Goal: Register for event/course: Sign up to attend an event or enroll in a course

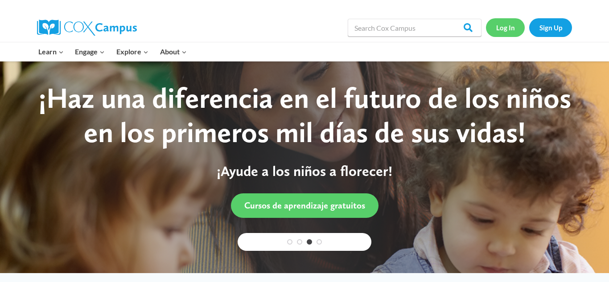
click at [501, 33] on link "Log In" at bounding box center [505, 27] width 39 height 18
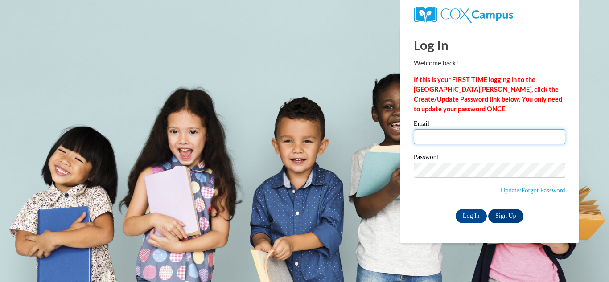
click at [449, 135] on input "Email" at bounding box center [490, 136] width 152 height 15
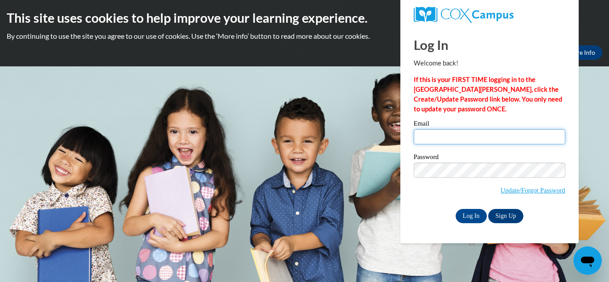
type input "candidossett1@gmail.com"
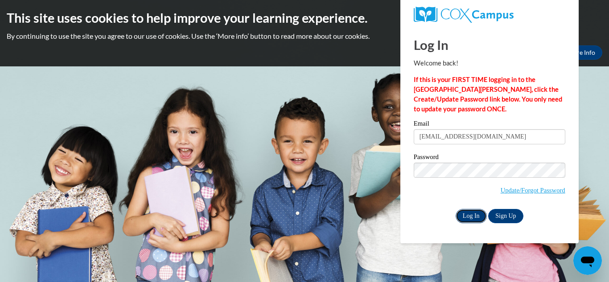
click at [472, 221] on input "Log In" at bounding box center [471, 216] width 31 height 14
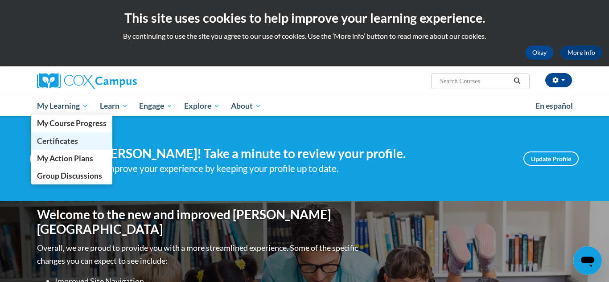
click at [71, 146] on link "Certificates" at bounding box center [71, 140] width 81 height 17
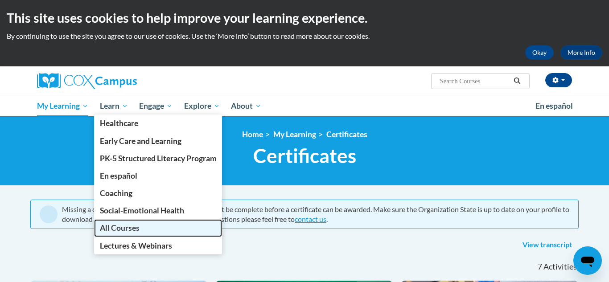
click at [132, 228] on span "All Courses" at bounding box center [120, 227] width 40 height 9
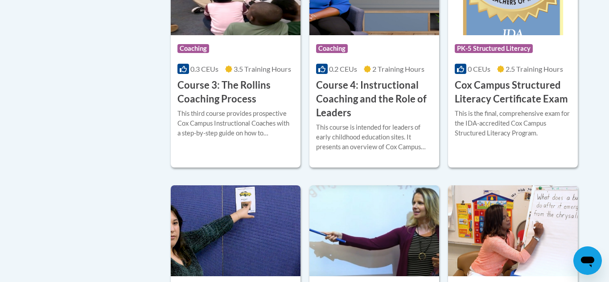
scroll to position [782, 0]
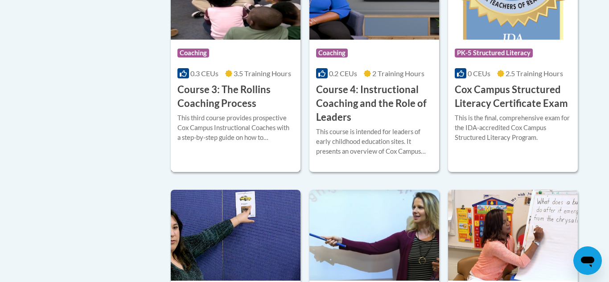
click at [226, 111] on h3 "Course 3: The Rollins Coaching Process" at bounding box center [235, 97] width 116 height 28
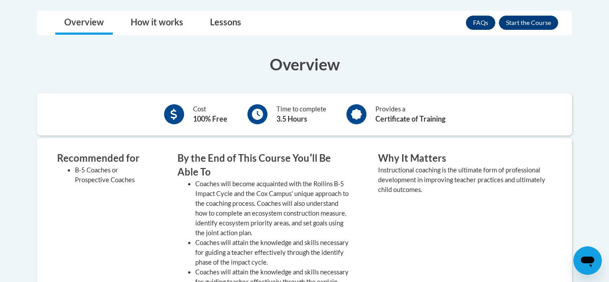
scroll to position [263, 0]
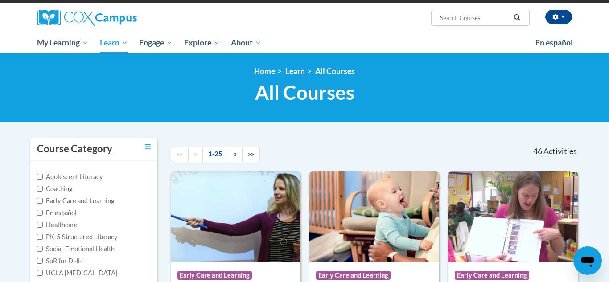
scroll to position [64, 0]
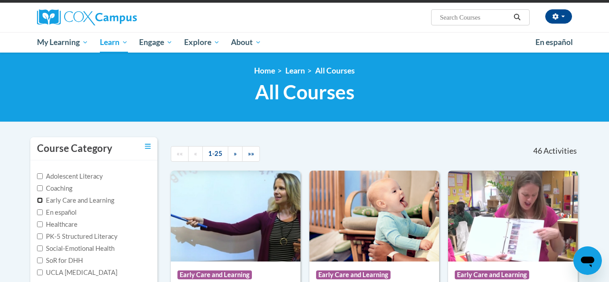
click at [42, 201] on input "Early Care and Learning" at bounding box center [40, 201] width 6 height 6
checkbox input "true"
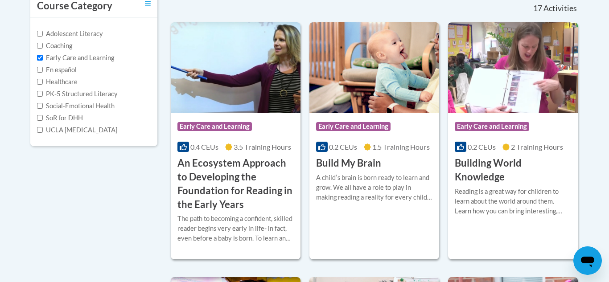
scroll to position [207, 0]
click at [356, 165] on h3 "Build My Brain" at bounding box center [348, 163] width 65 height 14
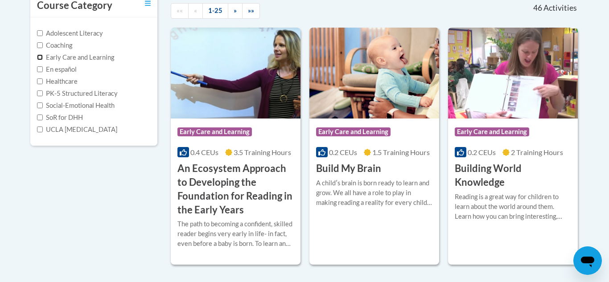
click at [40, 59] on input "Early Care and Learning" at bounding box center [40, 57] width 6 height 6
checkbox input "true"
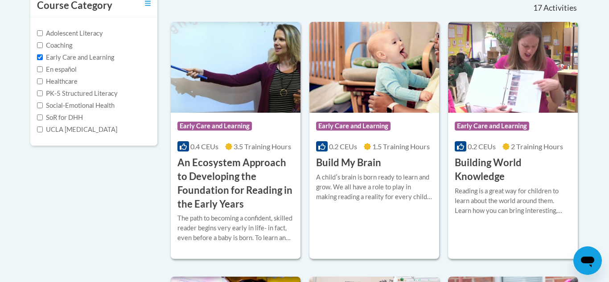
click at [362, 101] on img at bounding box center [374, 67] width 130 height 91
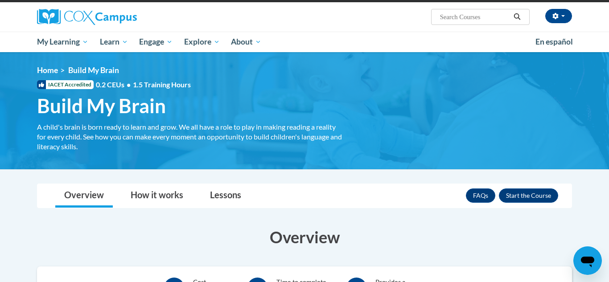
scroll to position [23, 0]
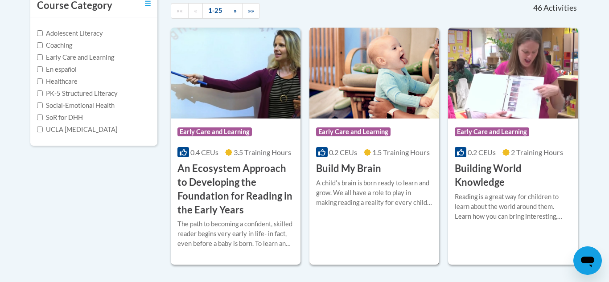
click at [377, 94] on img at bounding box center [374, 73] width 130 height 91
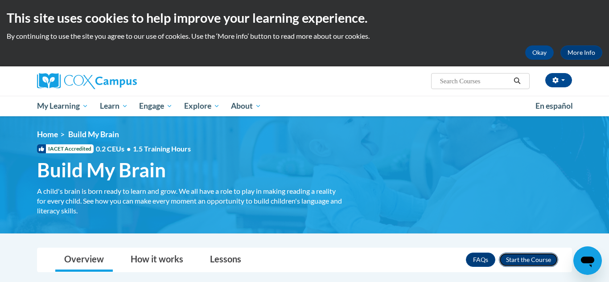
click at [530, 262] on button "Enroll" at bounding box center [528, 260] width 59 height 14
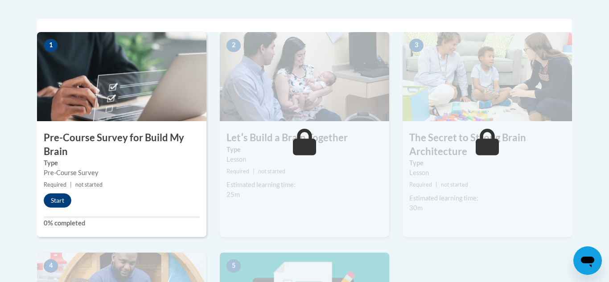
scroll to position [286, 0]
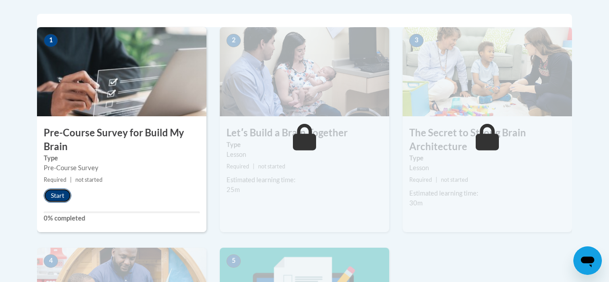
click at [60, 194] on button "Start" at bounding box center [58, 196] width 28 height 14
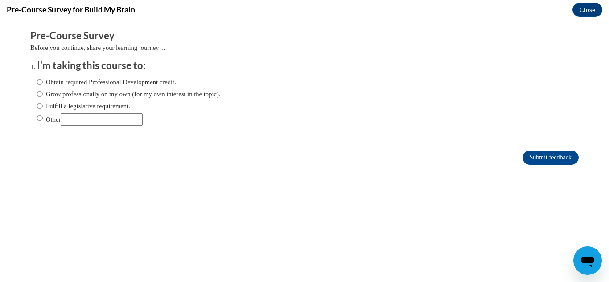
scroll to position [0, 0]
click at [38, 82] on input "Obtain required Professional Development credit." at bounding box center [40, 82] width 6 height 10
radio input "true"
click at [567, 155] on input "Submit feedback" at bounding box center [551, 158] width 56 height 14
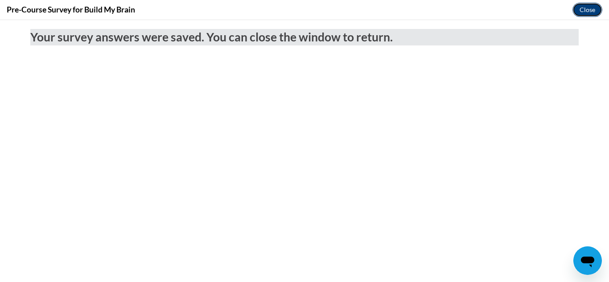
click at [582, 9] on button "Close" at bounding box center [587, 10] width 30 height 14
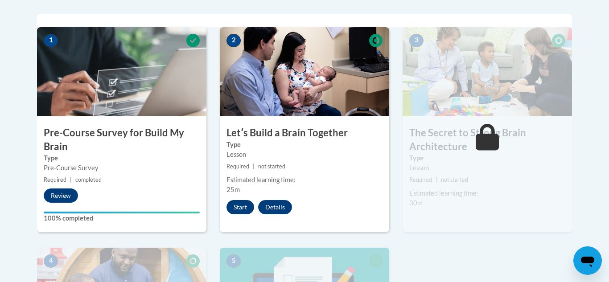
click at [245, 205] on button "Start" at bounding box center [240, 207] width 28 height 14
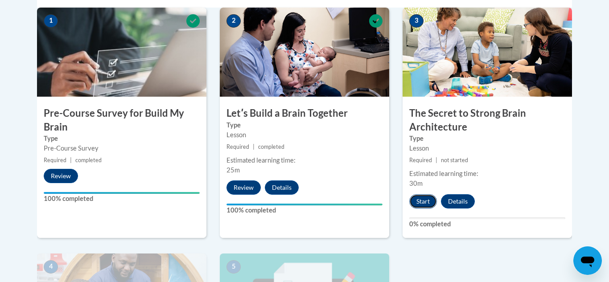
click at [428, 202] on button "Start" at bounding box center [423, 201] width 28 height 14
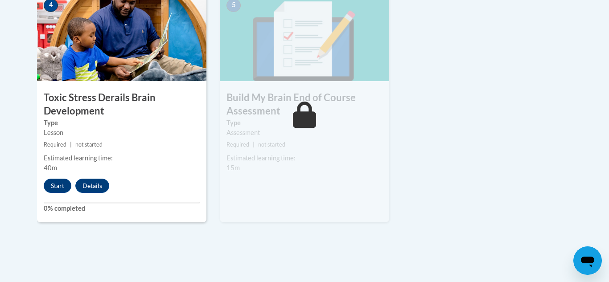
scroll to position [568, 0]
click at [62, 186] on button "Start" at bounding box center [58, 185] width 28 height 14
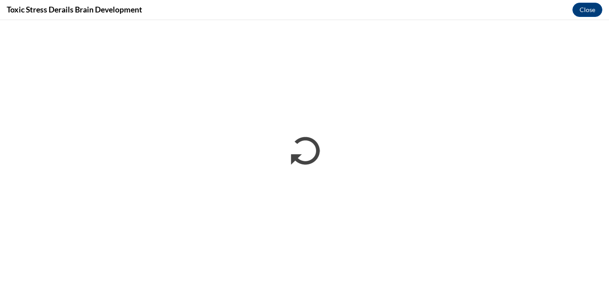
scroll to position [0, 0]
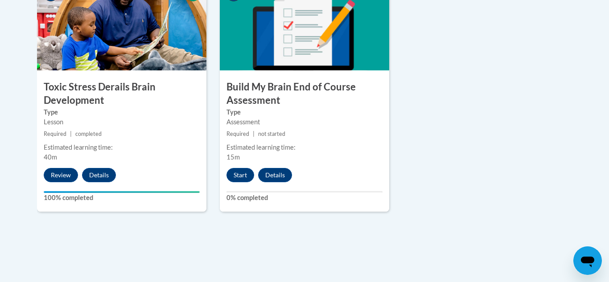
scroll to position [622, 0]
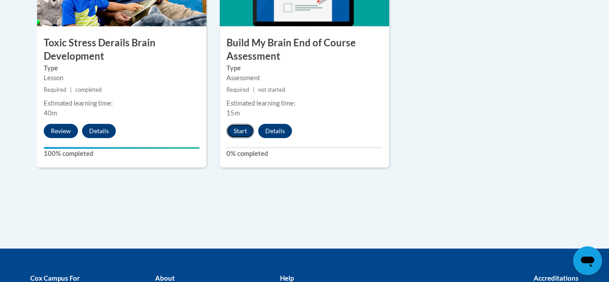
click at [243, 131] on button "Start" at bounding box center [240, 131] width 28 height 14
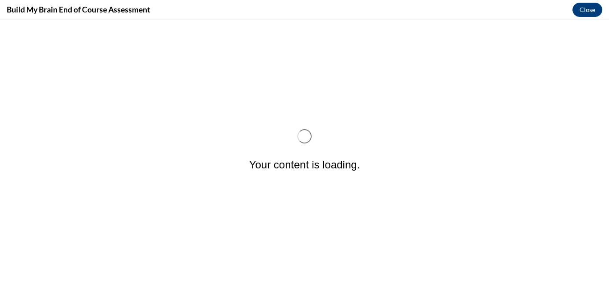
scroll to position [0, 0]
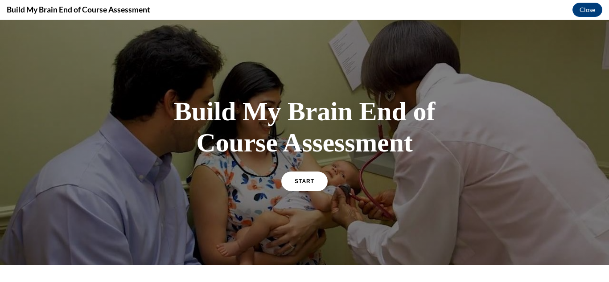
click at [243, 131] on h1 "Build My Brain End of Course Assessment" at bounding box center [305, 127] width 268 height 62
click at [304, 173] on link "START" at bounding box center [304, 181] width 49 height 21
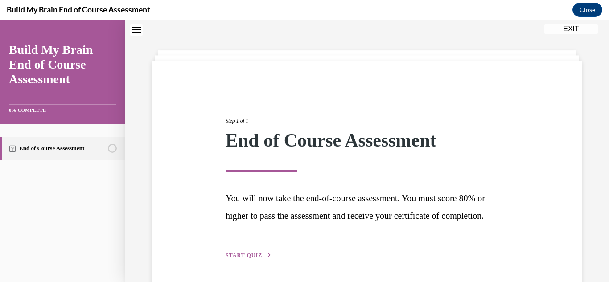
scroll to position [76, 0]
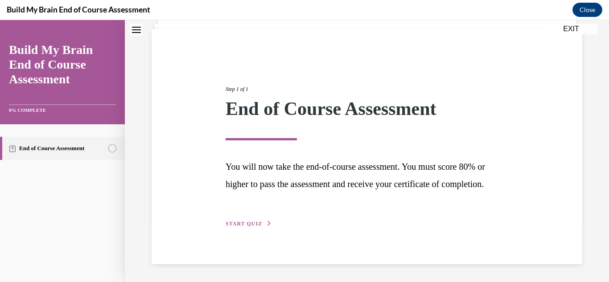
click at [239, 224] on span "START QUIZ" at bounding box center [244, 224] width 37 height 6
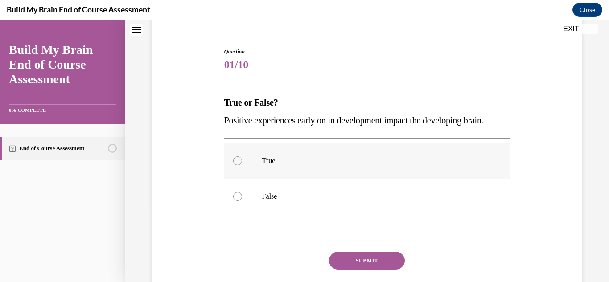
click at [238, 165] on div at bounding box center [237, 160] width 9 height 9
click at [238, 165] on input "True" at bounding box center [237, 160] width 9 height 9
radio input "true"
click at [373, 257] on button "SUBMIT" at bounding box center [367, 261] width 76 height 18
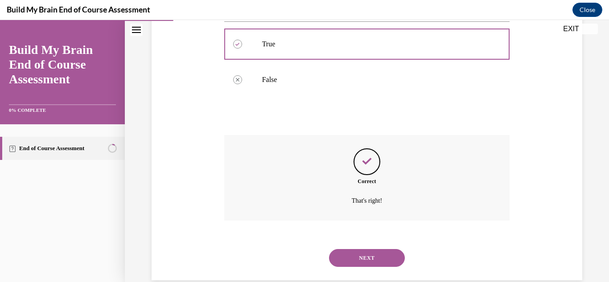
scroll to position [209, 0]
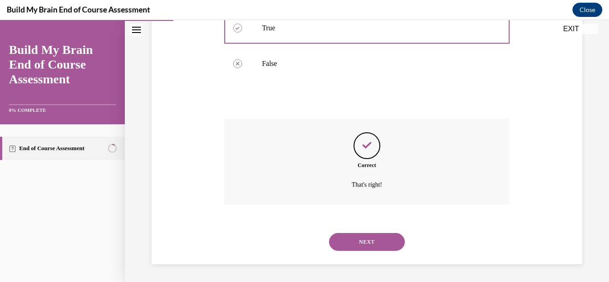
click at [359, 238] on button "NEXT" at bounding box center [367, 242] width 76 height 18
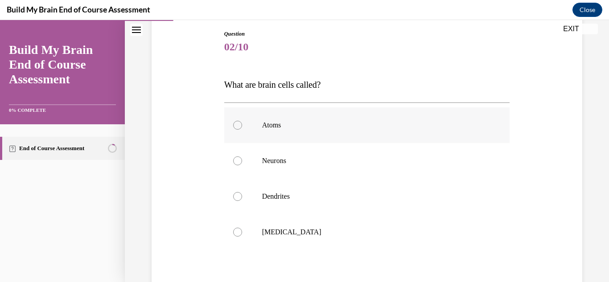
scroll to position [96, 0]
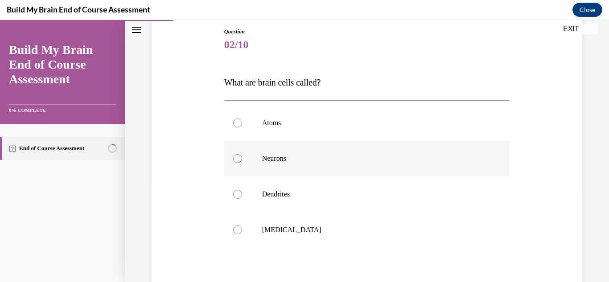
click at [238, 162] on div at bounding box center [237, 158] width 9 height 9
click at [238, 162] on input "Neurons" at bounding box center [237, 158] width 9 height 9
radio input "true"
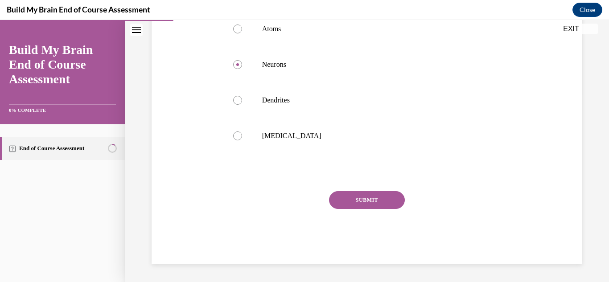
click at [369, 199] on button "SUBMIT" at bounding box center [367, 200] width 76 height 18
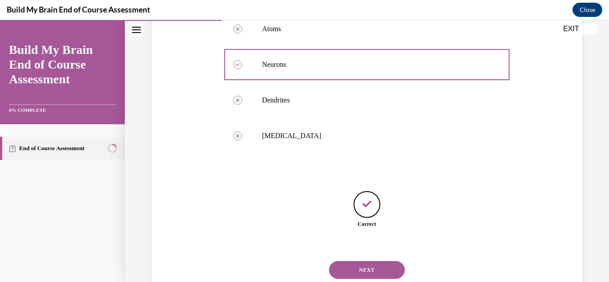
scroll to position [218, 0]
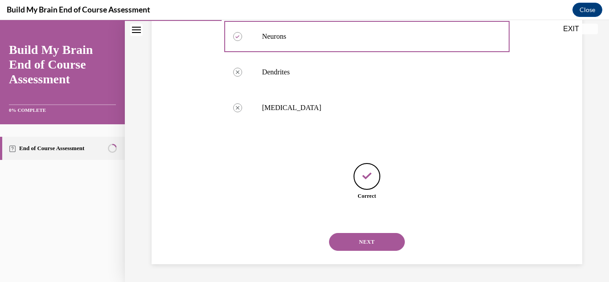
click at [371, 238] on button "NEXT" at bounding box center [367, 242] width 76 height 18
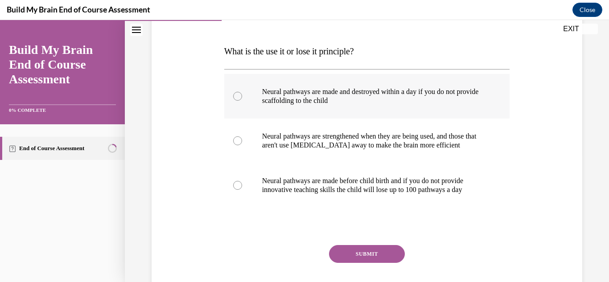
scroll to position [129, 0]
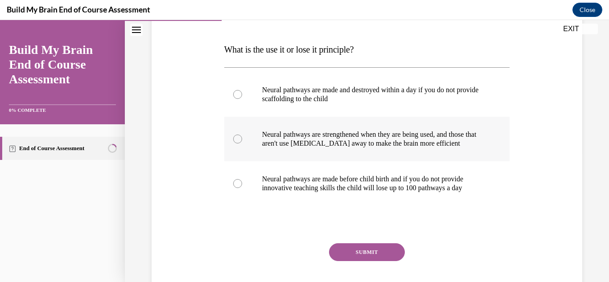
click at [241, 140] on div at bounding box center [237, 139] width 9 height 9
click at [241, 140] on input "Neural pathways are strengthened when they are being used, and those that aren'…" at bounding box center [237, 139] width 9 height 9
radio input "true"
click at [382, 249] on button "SUBMIT" at bounding box center [367, 252] width 76 height 18
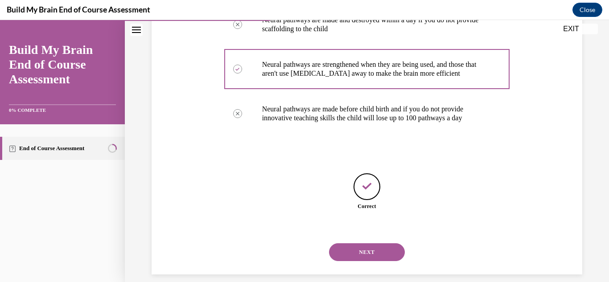
scroll to position [210, 0]
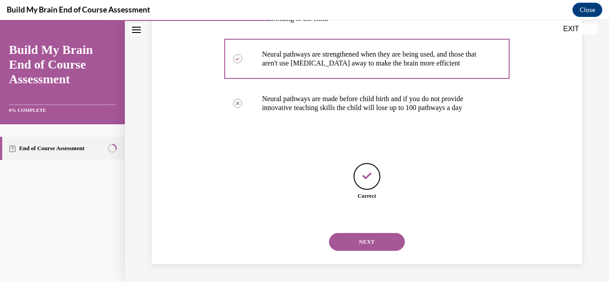
click at [382, 249] on button "NEXT" at bounding box center [367, 242] width 76 height 18
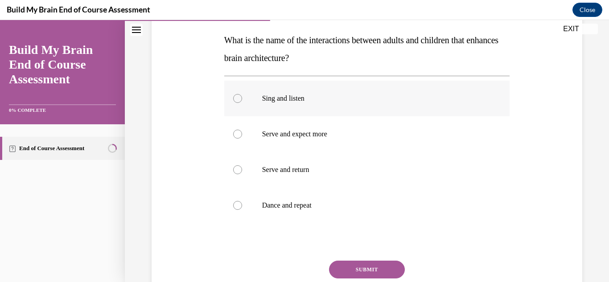
scroll to position [139, 0]
click at [233, 166] on label "Serve and return" at bounding box center [367, 170] width 286 height 36
click at [233, 166] on input "Serve and return" at bounding box center [237, 169] width 9 height 9
radio input "true"
click at [369, 274] on button "SUBMIT" at bounding box center [367, 269] width 76 height 18
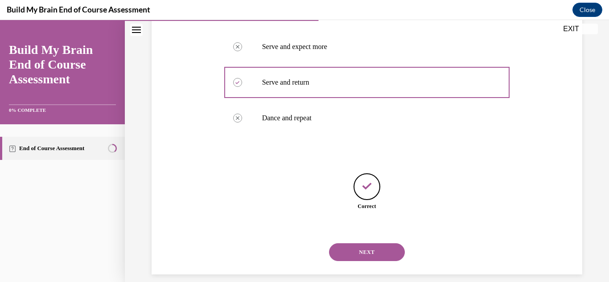
scroll to position [236, 0]
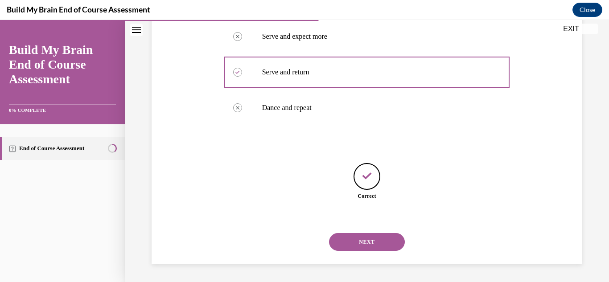
click at [370, 243] on button "NEXT" at bounding box center [367, 242] width 76 height 18
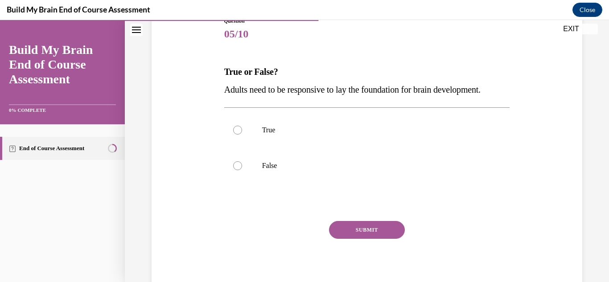
scroll to position [110, 0]
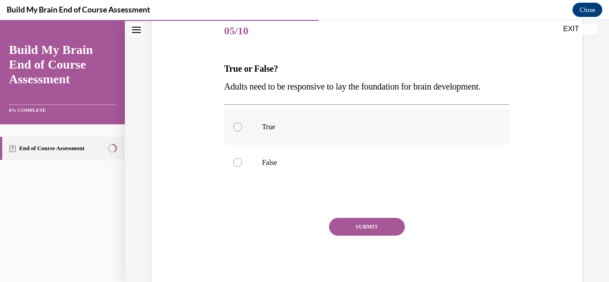
click at [238, 124] on div at bounding box center [237, 127] width 9 height 9
click at [238, 124] on input "True" at bounding box center [237, 127] width 9 height 9
radio input "true"
click at [362, 232] on button "SUBMIT" at bounding box center [367, 227] width 76 height 18
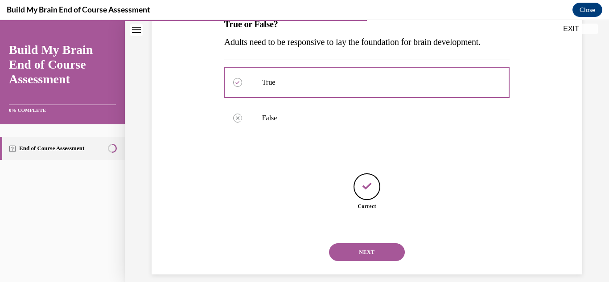
scroll to position [165, 0]
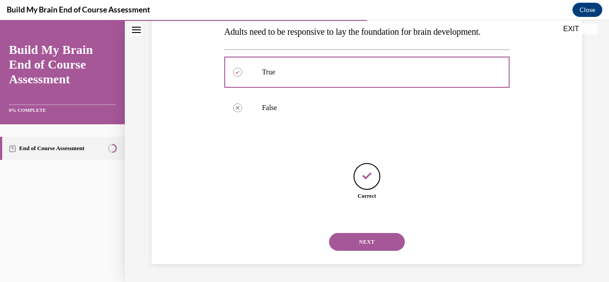
click at [364, 239] on button "NEXT" at bounding box center [367, 242] width 76 height 18
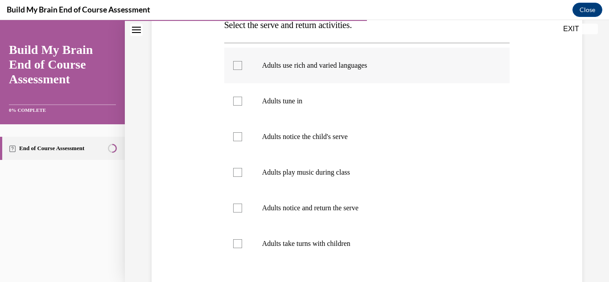
scroll to position [164, 0]
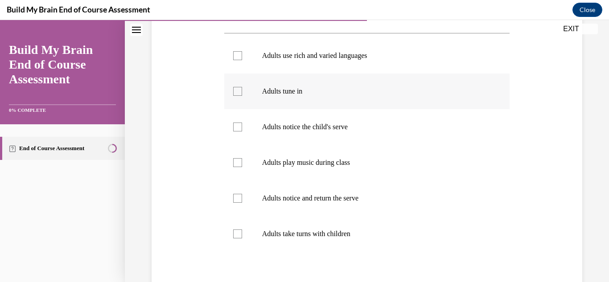
click at [236, 87] on div at bounding box center [237, 91] width 9 height 9
click at [236, 87] on input "Adults tune in" at bounding box center [237, 91] width 9 height 9
checkbox input "true"
click at [235, 130] on div at bounding box center [237, 127] width 9 height 9
click at [235, 130] on input "Adults notice the child's serve" at bounding box center [237, 127] width 9 height 9
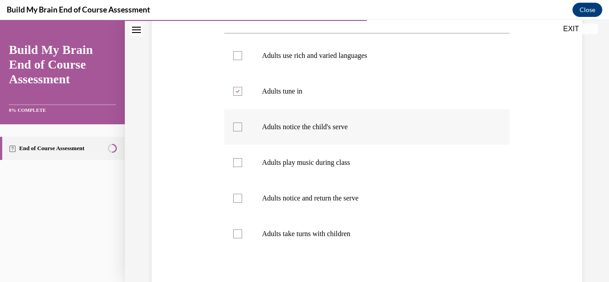
checkbox input "true"
click at [239, 194] on div at bounding box center [237, 198] width 9 height 9
click at [239, 194] on input "Adults notice and return the serve" at bounding box center [237, 198] width 9 height 9
checkbox input "true"
click at [236, 236] on div at bounding box center [237, 234] width 9 height 9
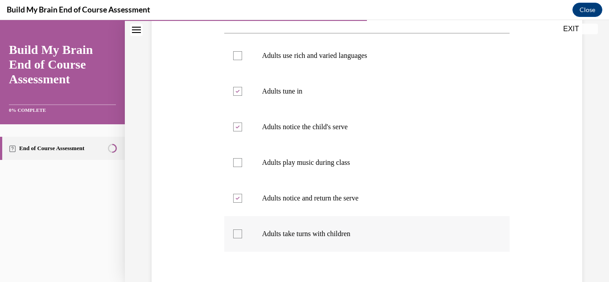
click at [236, 236] on input "Adults take turns with children" at bounding box center [237, 234] width 9 height 9
checkbox input "true"
click at [237, 54] on div at bounding box center [237, 55] width 9 height 9
click at [237, 54] on input "Adults use rich and varied languages" at bounding box center [237, 55] width 9 height 9
click at [236, 55] on icon at bounding box center [237, 55] width 4 height 3
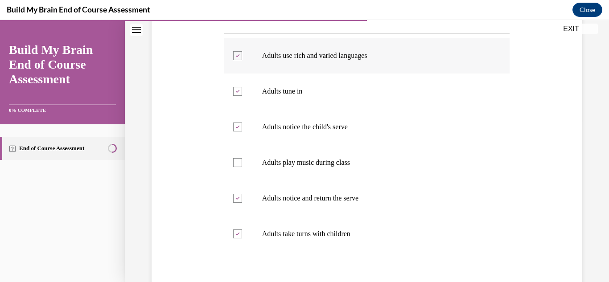
click at [236, 55] on input "Adults use rich and varied languages" at bounding box center [237, 55] width 9 height 9
checkbox input "false"
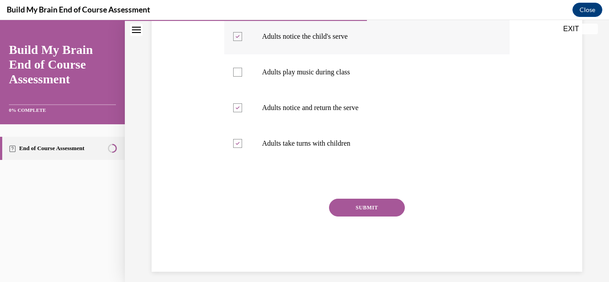
scroll to position [262, 0]
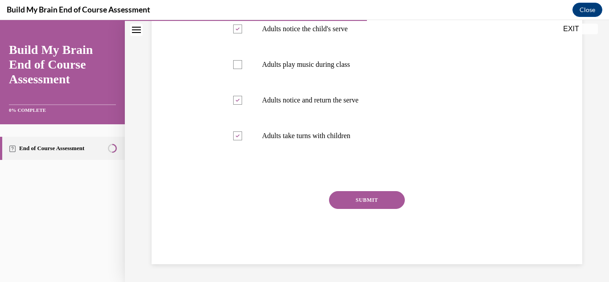
click at [362, 199] on button "SUBMIT" at bounding box center [367, 200] width 76 height 18
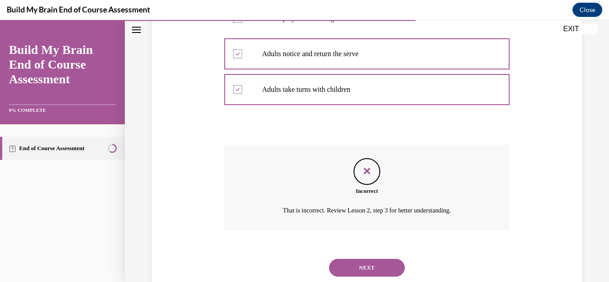
scroll to position [334, 0]
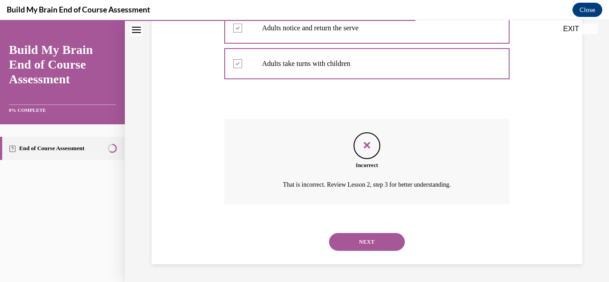
click at [370, 241] on button "NEXT" at bounding box center [367, 242] width 76 height 18
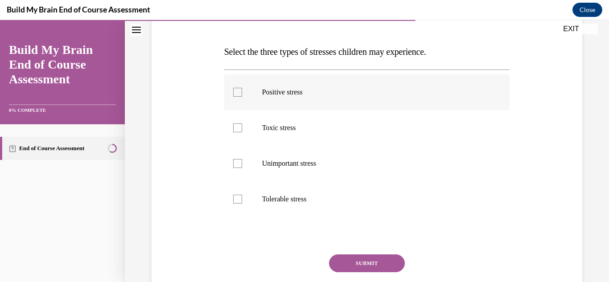
scroll to position [129, 0]
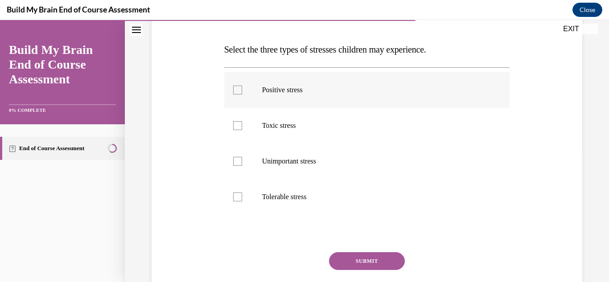
click at [239, 91] on div at bounding box center [237, 90] width 9 height 9
click at [239, 91] on input "Positive stress" at bounding box center [237, 90] width 9 height 9
checkbox input "true"
click at [236, 125] on div at bounding box center [237, 125] width 9 height 9
click at [236, 125] on input "Toxic stress" at bounding box center [237, 125] width 9 height 9
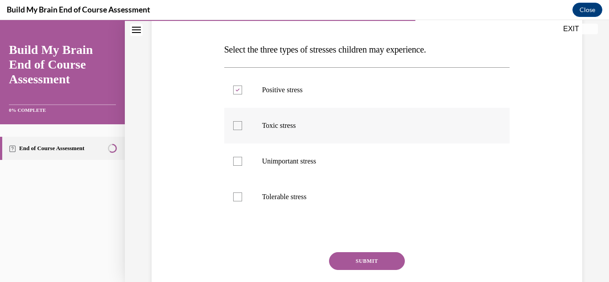
checkbox input "true"
click at [235, 202] on label "Tolerable stress" at bounding box center [367, 197] width 286 height 36
click at [235, 202] on input "Tolerable stress" at bounding box center [237, 197] width 9 height 9
checkbox input "true"
click at [373, 264] on button "SUBMIT" at bounding box center [367, 261] width 76 height 18
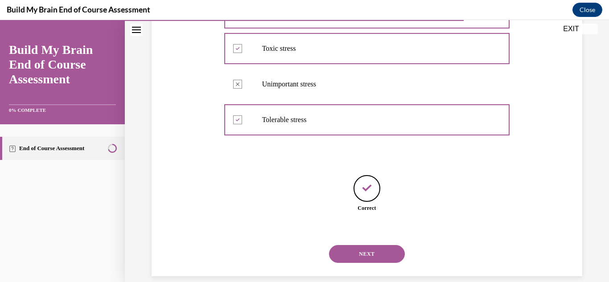
scroll to position [218, 0]
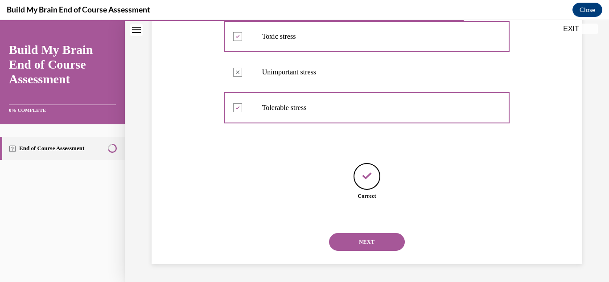
click at [368, 247] on button "NEXT" at bounding box center [367, 242] width 76 height 18
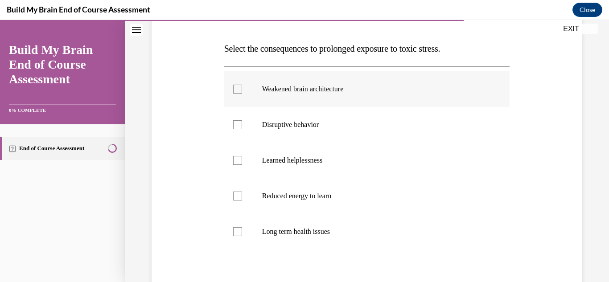
scroll to position [135, 0]
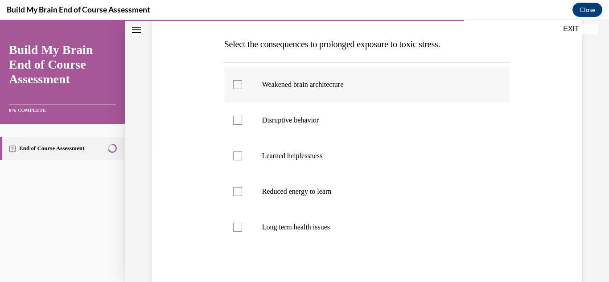
click at [238, 91] on label "Weakened brain architecture" at bounding box center [367, 85] width 286 height 36
click at [238, 89] on input "Weakened brain architecture" at bounding box center [237, 84] width 9 height 9
checkbox input "true"
click at [239, 120] on div at bounding box center [237, 120] width 9 height 9
click at [239, 120] on input "Disruptive behavior" at bounding box center [237, 120] width 9 height 9
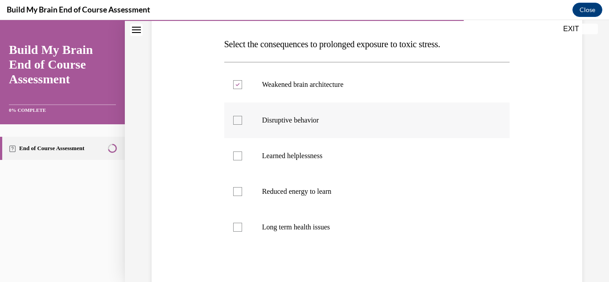
checkbox input "true"
click at [239, 227] on div at bounding box center [237, 227] width 9 height 9
click at [239, 227] on input "Long term health issues" at bounding box center [237, 227] width 9 height 9
checkbox input "true"
click at [236, 196] on label "Reduced energy to learn" at bounding box center [367, 192] width 286 height 36
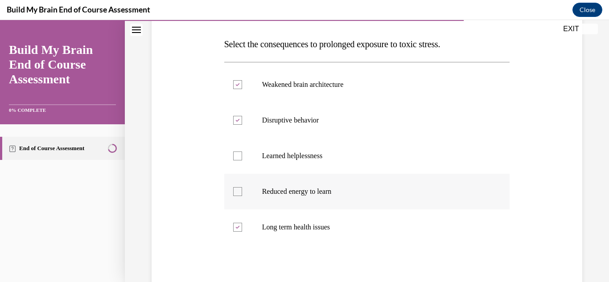
click at [236, 196] on input "Reduced energy to learn" at bounding box center [237, 191] width 9 height 9
checkbox input "true"
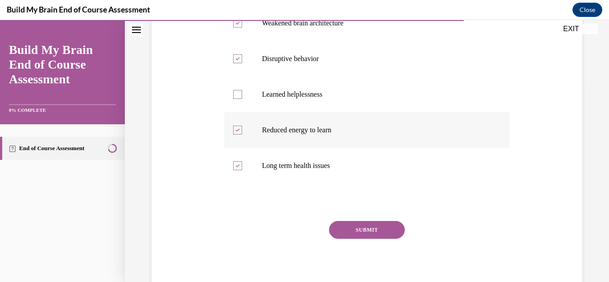
scroll to position [202, 0]
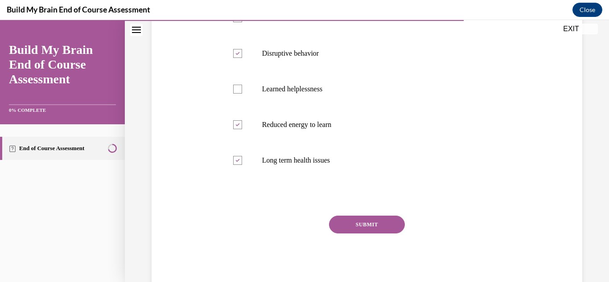
click at [356, 226] on button "SUBMIT" at bounding box center [367, 225] width 76 height 18
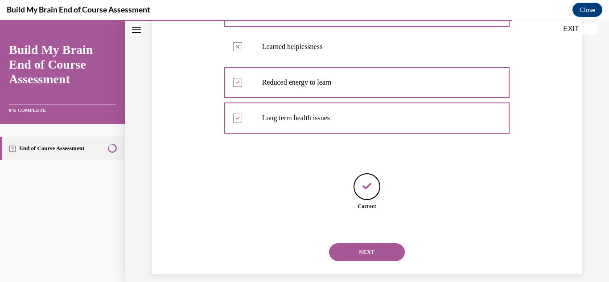
scroll to position [254, 0]
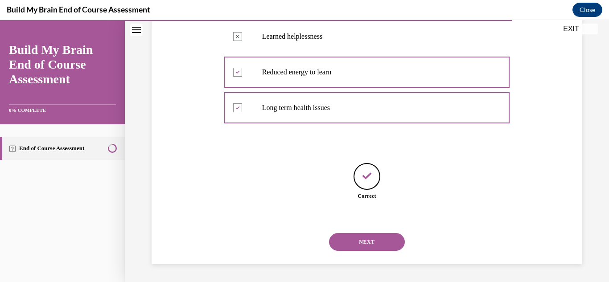
click at [361, 242] on button "NEXT" at bounding box center [367, 242] width 76 height 18
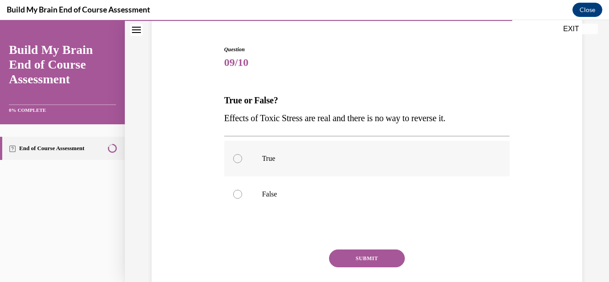
scroll to position [81, 0]
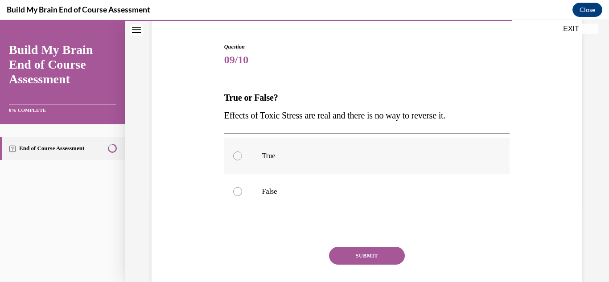
click at [244, 155] on label "True" at bounding box center [367, 156] width 286 height 36
click at [242, 155] on input "True" at bounding box center [237, 156] width 9 height 9
radio input "true"
click at [368, 251] on button "SUBMIT" at bounding box center [367, 256] width 76 height 18
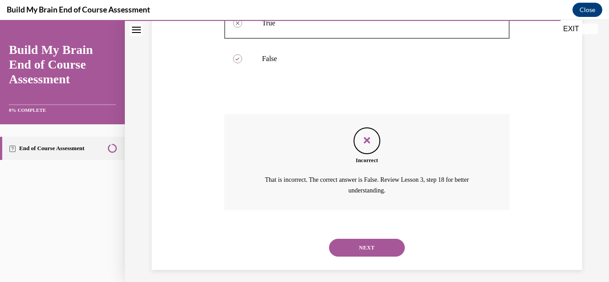
scroll to position [220, 0]
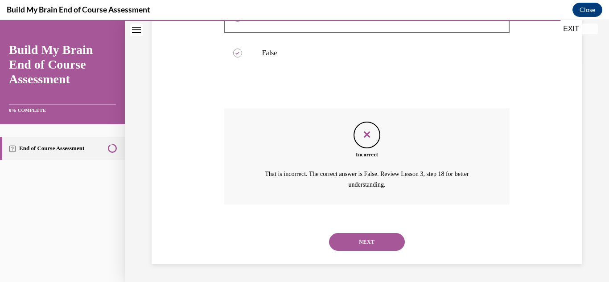
click at [365, 244] on button "NEXT" at bounding box center [367, 242] width 76 height 18
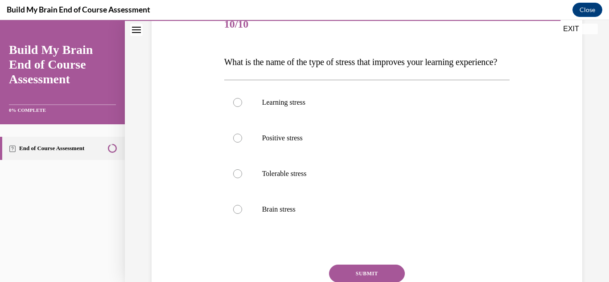
scroll to position [119, 0]
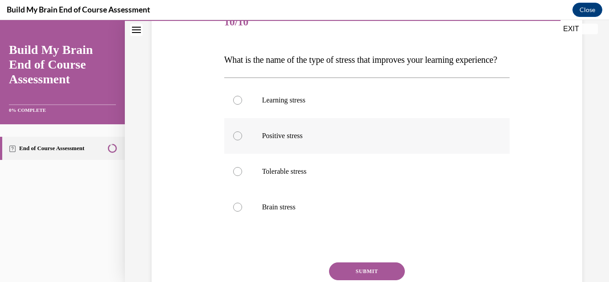
click at [236, 140] on div at bounding box center [237, 136] width 9 height 9
click at [236, 140] on input "Positive stress" at bounding box center [237, 136] width 9 height 9
radio input "true"
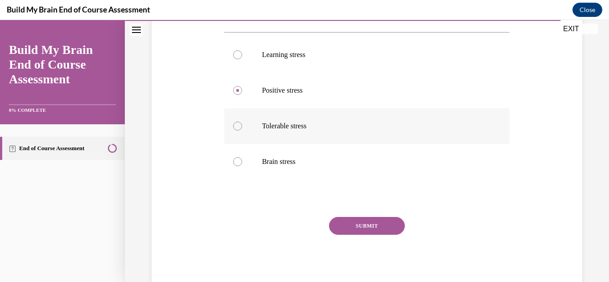
scroll to position [169, 0]
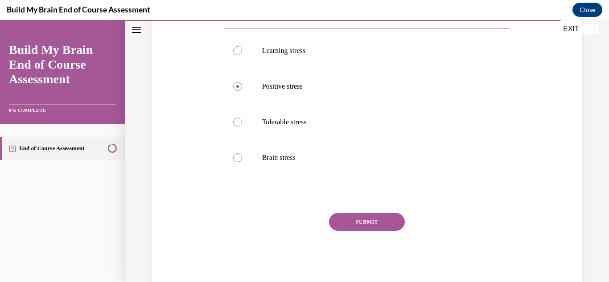
click at [364, 231] on button "SUBMIT" at bounding box center [367, 222] width 76 height 18
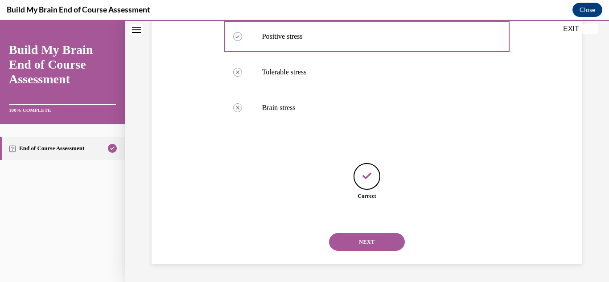
scroll to position [236, 0]
click at [364, 239] on button "NEXT" at bounding box center [367, 242] width 76 height 18
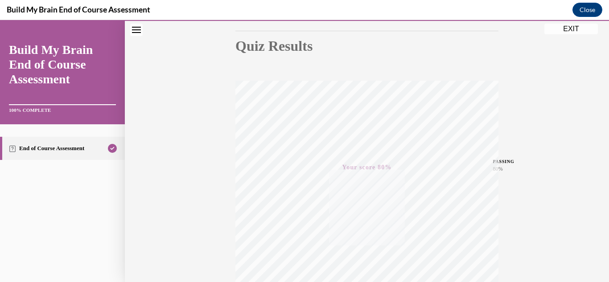
scroll to position [195, 0]
click at [365, 226] on icon "button" at bounding box center [367, 228] width 32 height 10
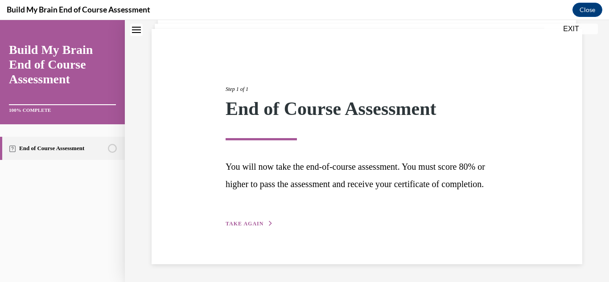
scroll to position [76, 0]
click at [246, 222] on span "TAKE AGAIN" at bounding box center [245, 224] width 38 height 6
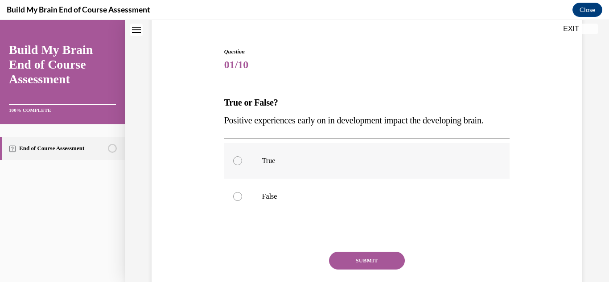
click at [239, 160] on div at bounding box center [237, 160] width 9 height 9
click at [239, 160] on input "True" at bounding box center [237, 160] width 9 height 9
radio input "true"
click at [368, 262] on button "SUBMIT" at bounding box center [367, 261] width 76 height 18
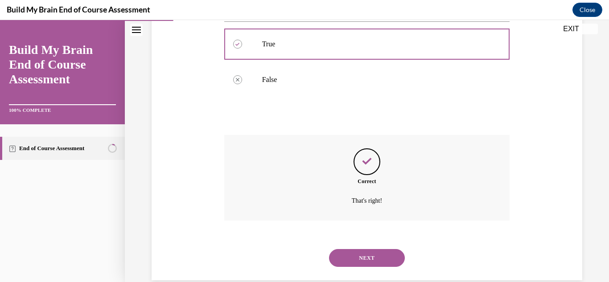
scroll to position [209, 0]
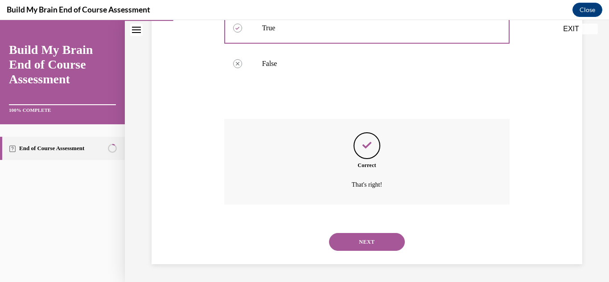
click at [362, 241] on button "NEXT" at bounding box center [367, 242] width 76 height 18
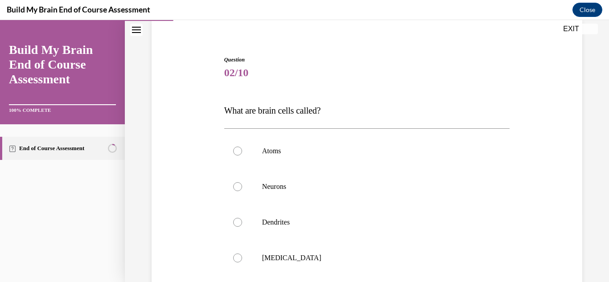
scroll to position [71, 0]
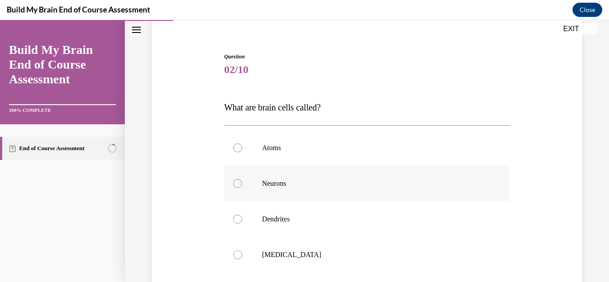
click at [238, 187] on div at bounding box center [237, 183] width 9 height 9
click at [238, 187] on input "Neurons" at bounding box center [237, 183] width 9 height 9
radio input "true"
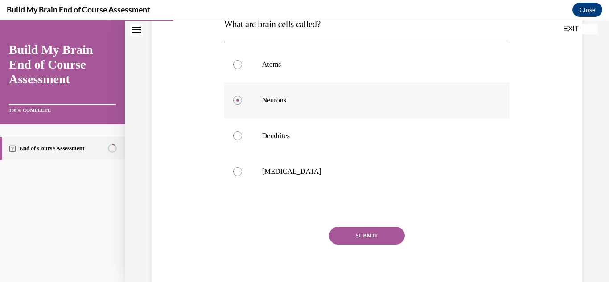
scroll to position [167, 0]
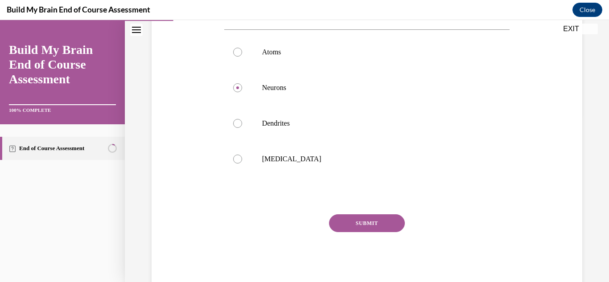
click at [353, 218] on button "SUBMIT" at bounding box center [367, 223] width 76 height 18
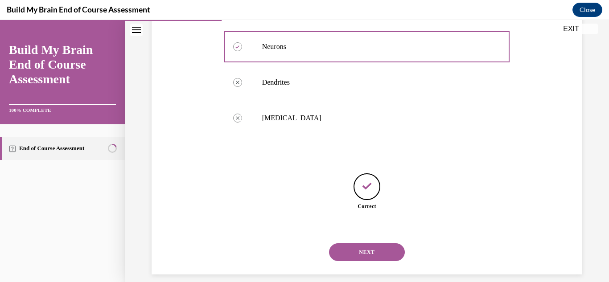
scroll to position [218, 0]
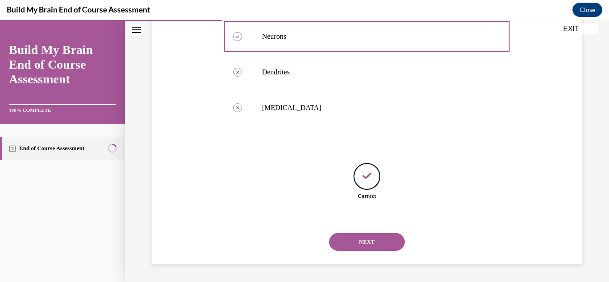
click at [358, 243] on button "NEXT" at bounding box center [367, 242] width 76 height 18
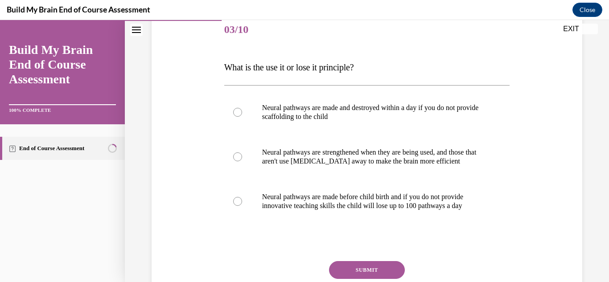
scroll to position [112, 0]
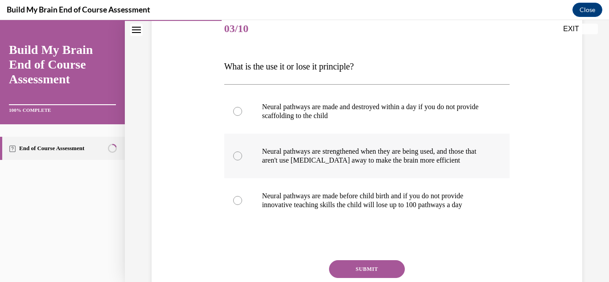
click at [239, 153] on div at bounding box center [237, 156] width 9 height 9
click at [239, 153] on input "Neural pathways are strengthened when they are being used, and those that aren'…" at bounding box center [237, 156] width 9 height 9
radio input "true"
click at [375, 261] on button "SUBMIT" at bounding box center [367, 269] width 76 height 18
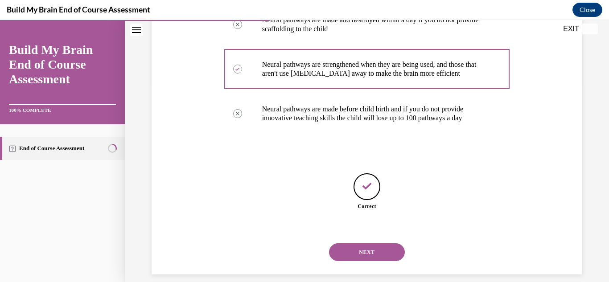
scroll to position [210, 0]
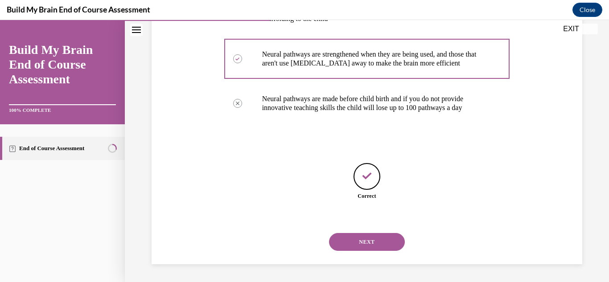
click at [371, 247] on button "NEXT" at bounding box center [367, 242] width 76 height 18
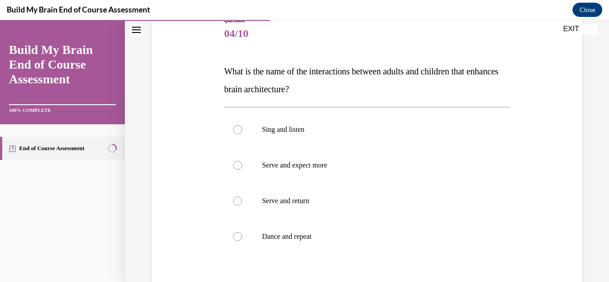
scroll to position [136, 0]
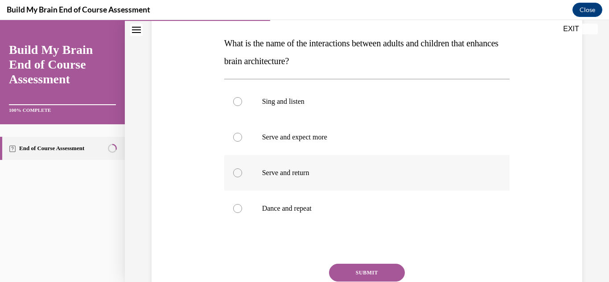
click at [242, 173] on div at bounding box center [237, 173] width 9 height 9
click at [242, 173] on input "Serve and return" at bounding box center [237, 173] width 9 height 9
radio input "true"
click at [371, 272] on button "SUBMIT" at bounding box center [367, 273] width 76 height 18
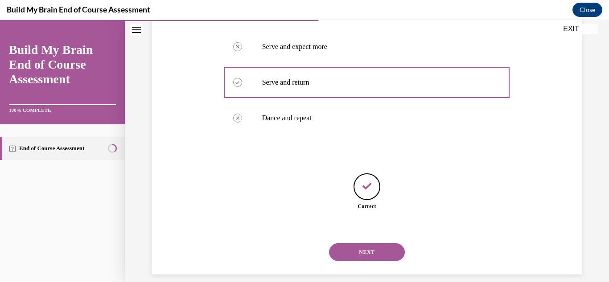
scroll to position [236, 0]
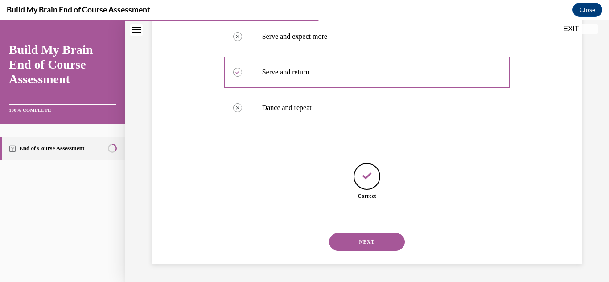
click at [357, 239] on button "NEXT" at bounding box center [367, 242] width 76 height 18
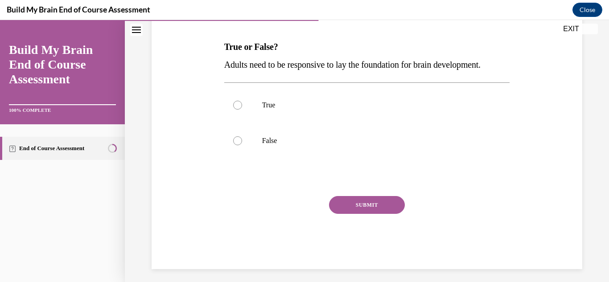
scroll to position [137, 0]
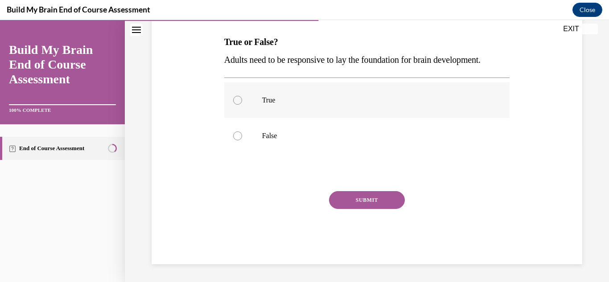
click at [238, 98] on div at bounding box center [237, 100] width 9 height 9
click at [238, 98] on input "True" at bounding box center [237, 100] width 9 height 9
radio input "true"
click at [362, 197] on button "SUBMIT" at bounding box center [367, 200] width 76 height 18
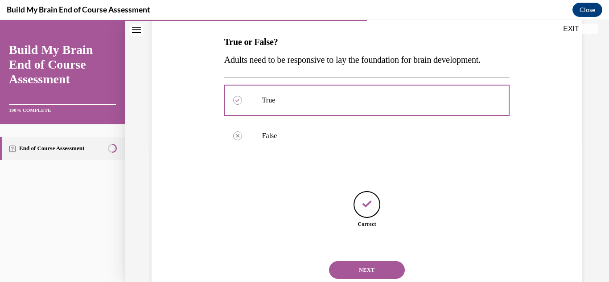
scroll to position [165, 0]
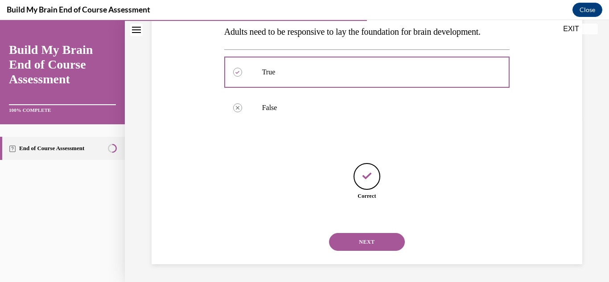
click at [365, 242] on button "NEXT" at bounding box center [367, 242] width 76 height 18
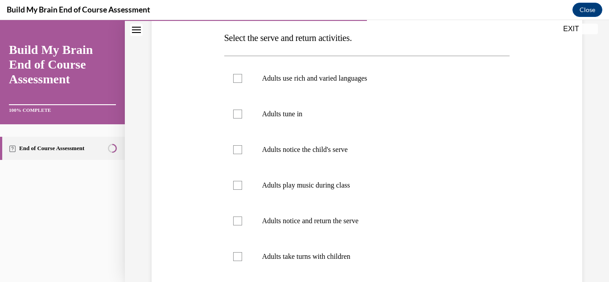
scroll to position [177, 0]
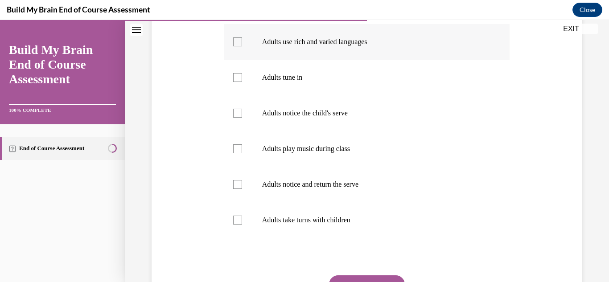
click at [238, 50] on label "Adults use rich and varied languages" at bounding box center [367, 42] width 286 height 36
click at [238, 46] on input "Adults use rich and varied languages" at bounding box center [237, 41] width 9 height 9
checkbox input "true"
click at [235, 79] on div at bounding box center [237, 77] width 9 height 9
click at [235, 79] on input "Adults tune in" at bounding box center [237, 77] width 9 height 9
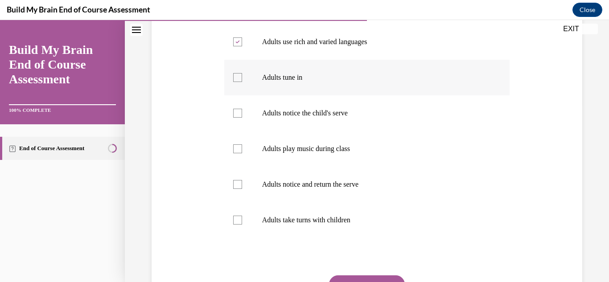
checkbox input "true"
click at [238, 111] on div at bounding box center [237, 113] width 9 height 9
click at [238, 111] on input "Adults notice the child's serve" at bounding box center [237, 113] width 9 height 9
checkbox input "true"
click at [238, 185] on div at bounding box center [237, 184] width 9 height 9
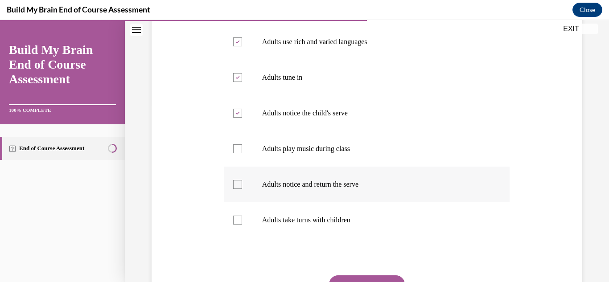
click at [238, 185] on input "Adults notice and return the serve" at bounding box center [237, 184] width 9 height 9
checkbox input "true"
click at [238, 223] on div at bounding box center [237, 220] width 9 height 9
click at [238, 223] on input "Adults take turns with children" at bounding box center [237, 220] width 9 height 9
checkbox input "true"
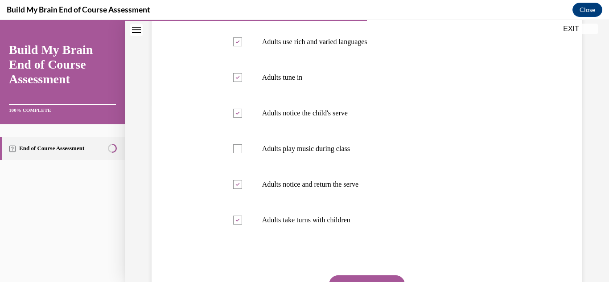
scroll to position [184, 0]
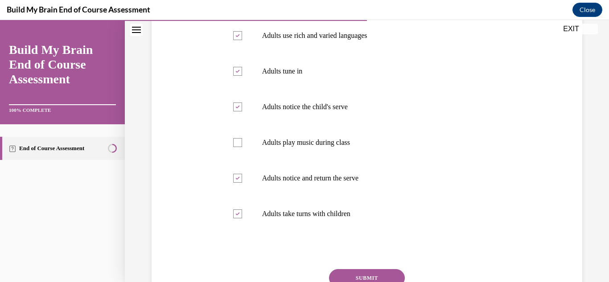
click at [356, 276] on button "SUBMIT" at bounding box center [367, 278] width 76 height 18
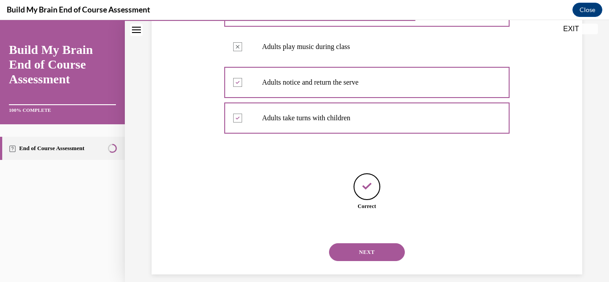
scroll to position [290, 0]
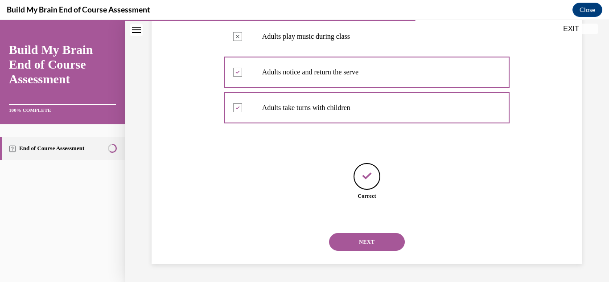
click at [355, 239] on button "NEXT" at bounding box center [367, 242] width 76 height 18
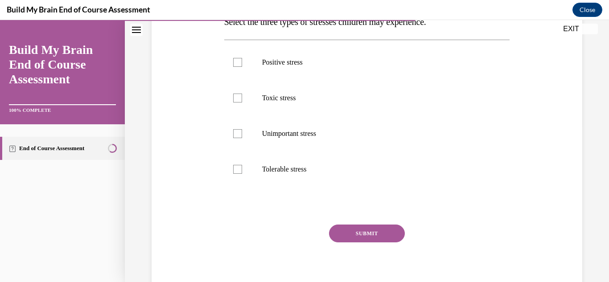
scroll to position [165, 0]
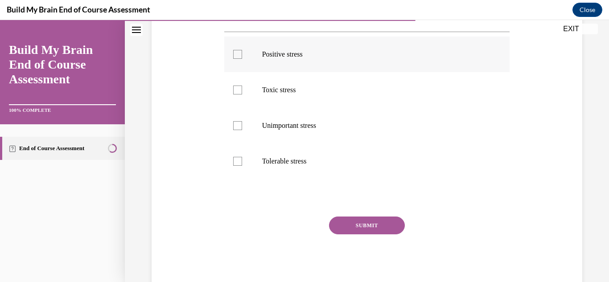
click at [238, 57] on div at bounding box center [237, 54] width 9 height 9
click at [238, 57] on input "Positive stress" at bounding box center [237, 54] width 9 height 9
checkbox input "true"
click at [237, 86] on div at bounding box center [237, 90] width 9 height 9
click at [237, 86] on input "Toxic stress" at bounding box center [237, 90] width 9 height 9
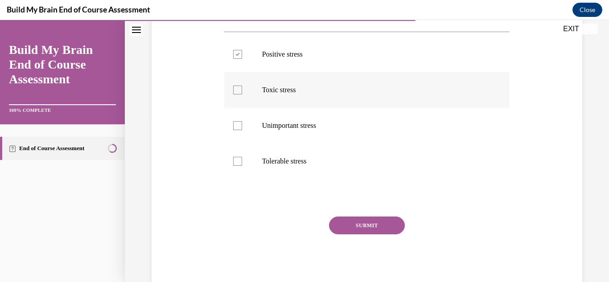
checkbox input "true"
click at [241, 159] on div at bounding box center [237, 161] width 9 height 9
click at [241, 159] on input "Tolerable stress" at bounding box center [237, 161] width 9 height 9
checkbox input "true"
click at [361, 221] on button "SUBMIT" at bounding box center [367, 226] width 76 height 18
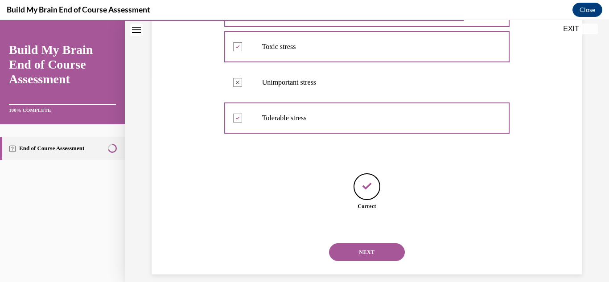
scroll to position [218, 0]
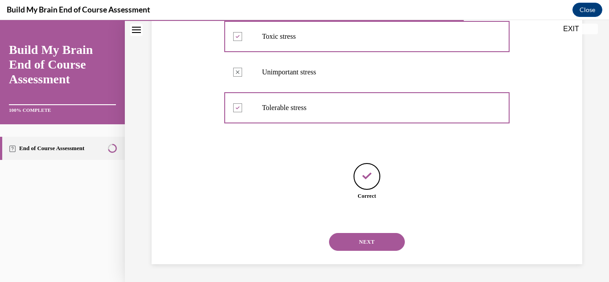
click at [366, 242] on button "NEXT" at bounding box center [367, 242] width 76 height 18
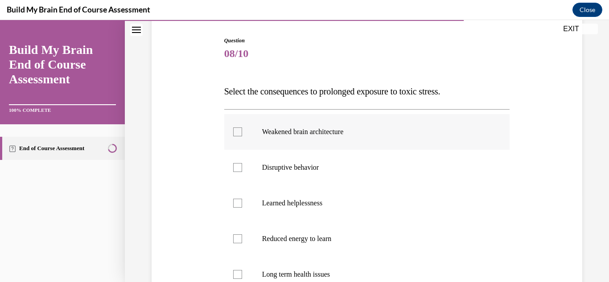
scroll to position [103, 0]
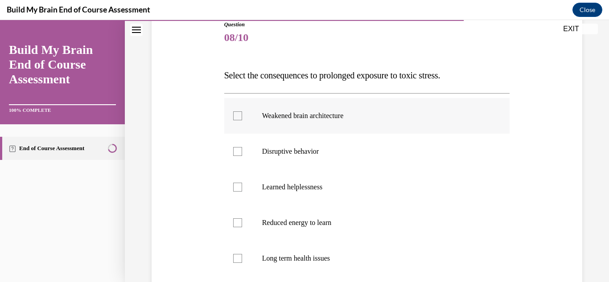
click at [232, 121] on label "Weakened brain architecture" at bounding box center [367, 116] width 286 height 36
click at [233, 120] on input "Weakened brain architecture" at bounding box center [237, 115] width 9 height 9
checkbox input "true"
click at [236, 148] on div at bounding box center [237, 151] width 9 height 9
click at [236, 148] on input "Disruptive behavior" at bounding box center [237, 151] width 9 height 9
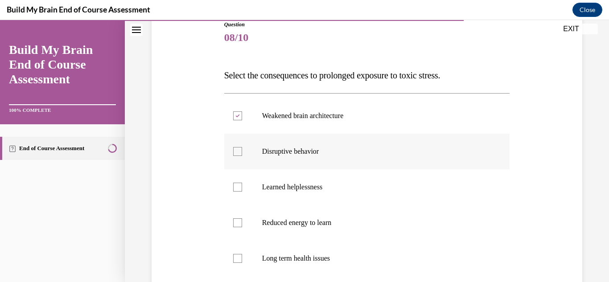
checkbox input "true"
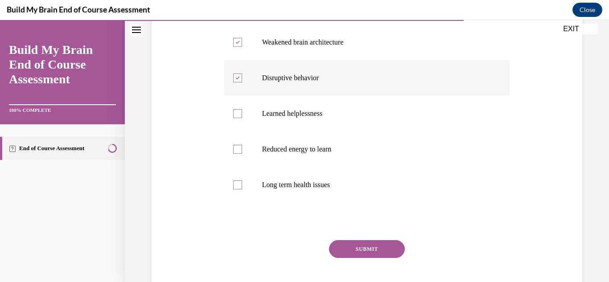
scroll to position [179, 0]
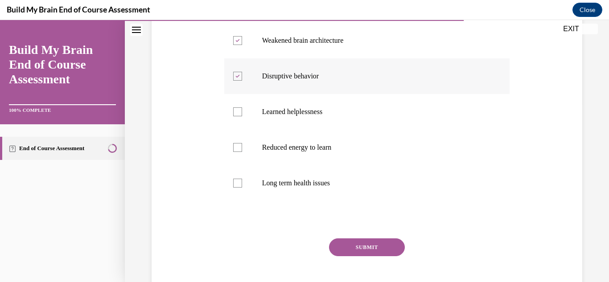
click at [236, 148] on div at bounding box center [237, 147] width 9 height 9
click at [236, 148] on input "Reduced energy to learn" at bounding box center [237, 147] width 9 height 9
checkbox input "true"
click at [238, 179] on div at bounding box center [237, 183] width 9 height 9
click at [238, 179] on input "Long term health issues" at bounding box center [237, 183] width 9 height 9
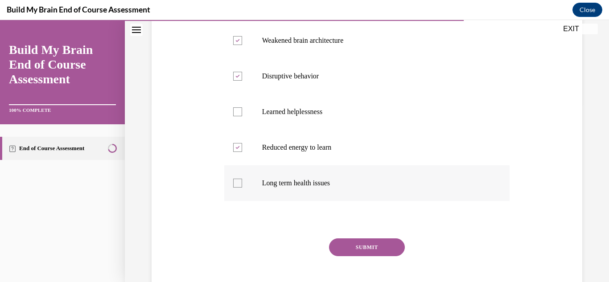
checkbox input "true"
click at [358, 243] on button "SUBMIT" at bounding box center [367, 248] width 76 height 18
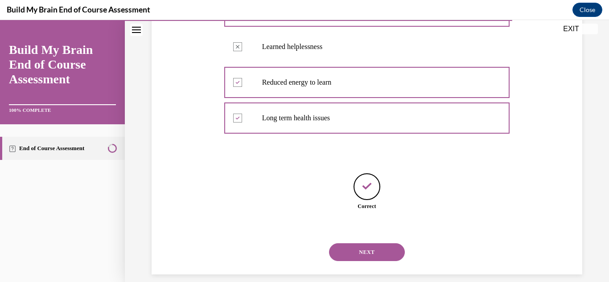
scroll to position [254, 0]
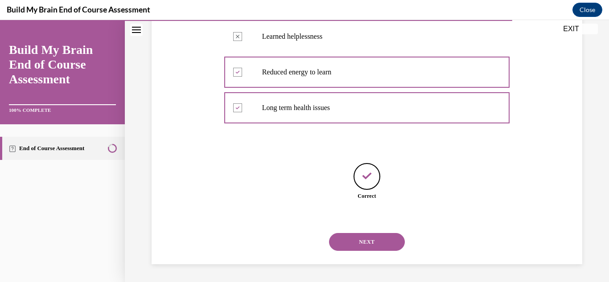
click at [358, 243] on button "NEXT" at bounding box center [367, 242] width 76 height 18
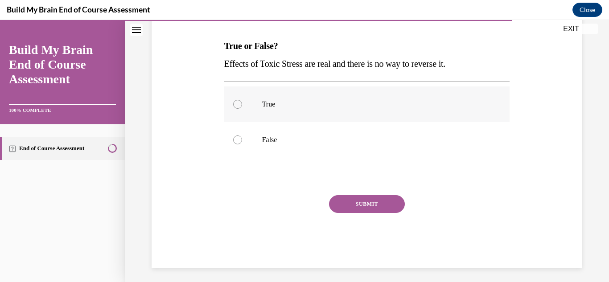
scroll to position [137, 0]
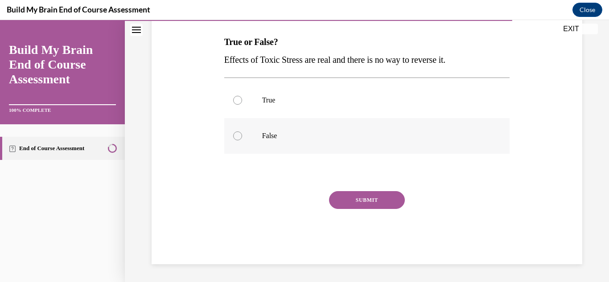
click at [236, 136] on div at bounding box center [237, 136] width 9 height 9
click at [236, 136] on input "False" at bounding box center [237, 136] width 9 height 9
radio input "true"
click at [382, 200] on button "SUBMIT" at bounding box center [367, 200] width 76 height 18
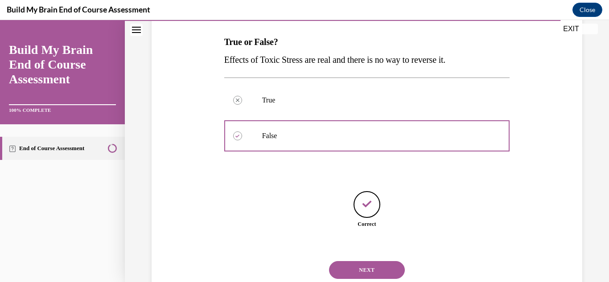
scroll to position [165, 0]
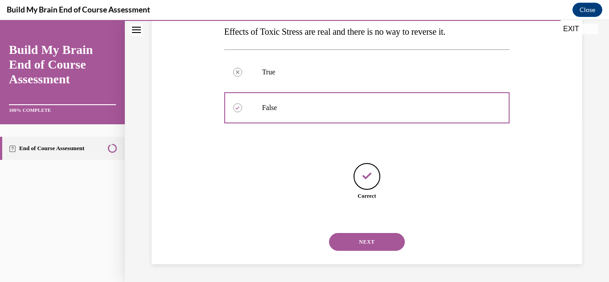
click at [374, 241] on button "NEXT" at bounding box center [367, 242] width 76 height 18
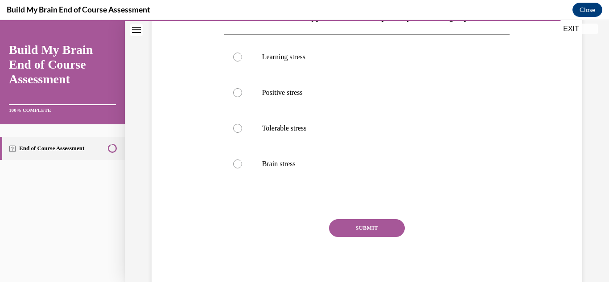
scroll to position [165, 0]
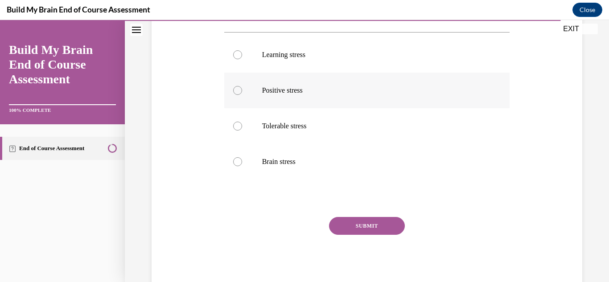
click at [236, 95] on div at bounding box center [237, 90] width 9 height 9
click at [236, 95] on input "Positive stress" at bounding box center [237, 90] width 9 height 9
radio input "true"
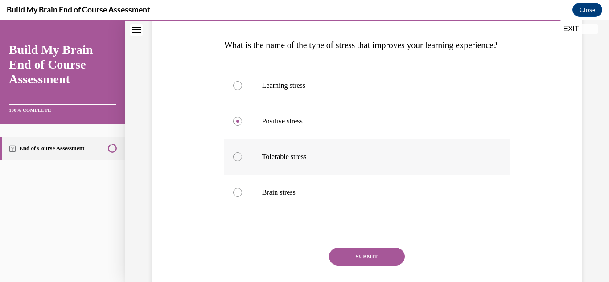
scroll to position [134, 0]
click at [369, 265] on button "SUBMIT" at bounding box center [367, 256] width 76 height 18
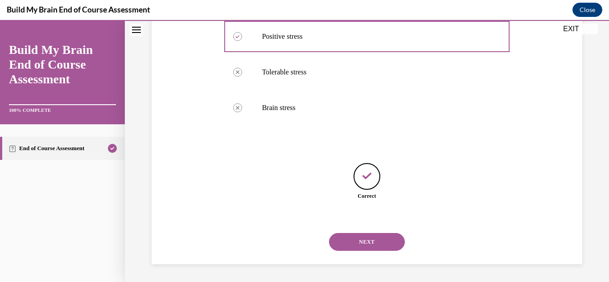
scroll to position [236, 0]
click at [357, 239] on button "NEXT" at bounding box center [367, 242] width 76 height 18
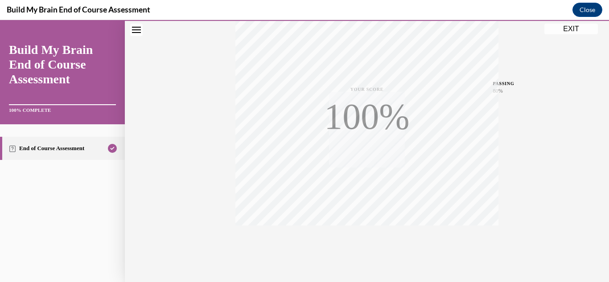
scroll to position [195, 0]
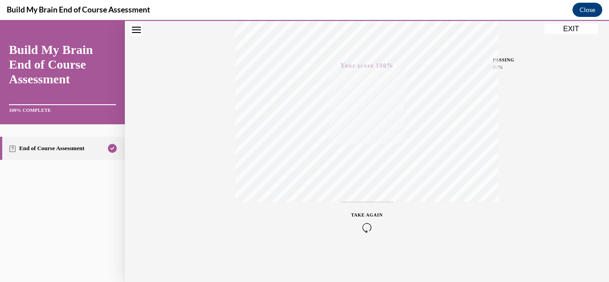
click at [568, 32] on button "EXIT" at bounding box center [571, 29] width 54 height 11
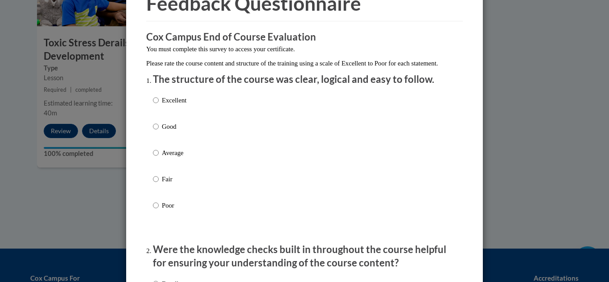
scroll to position [60, 0]
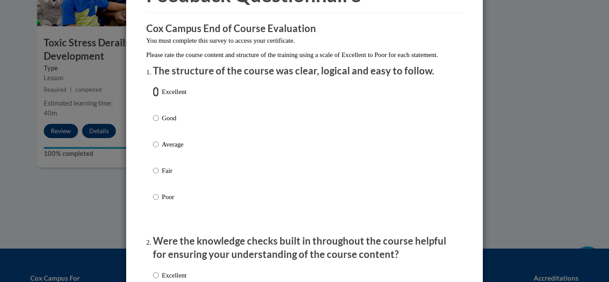
click at [157, 97] on input "Excellent" at bounding box center [156, 92] width 6 height 10
radio input "true"
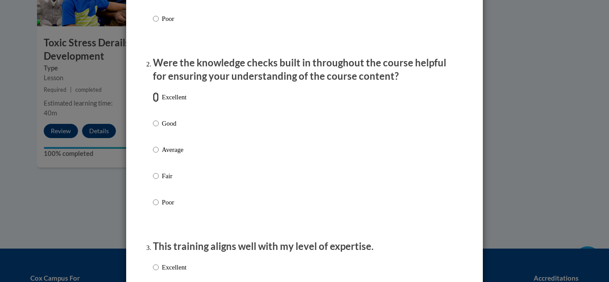
click at [157, 102] on input "Excellent" at bounding box center [156, 97] width 6 height 10
radio input "true"
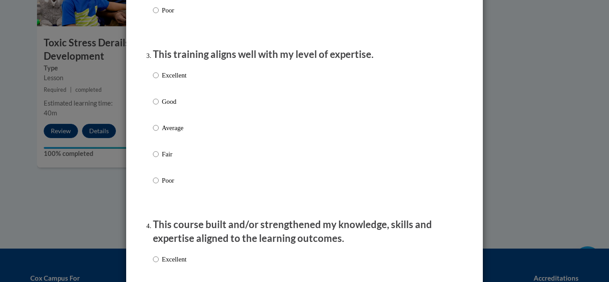
scroll to position [431, 0]
click at [156, 80] on input "Excellent" at bounding box center [156, 75] width 6 height 10
radio input "true"
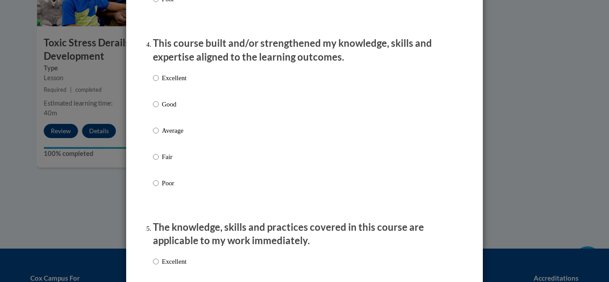
scroll to position [618, 0]
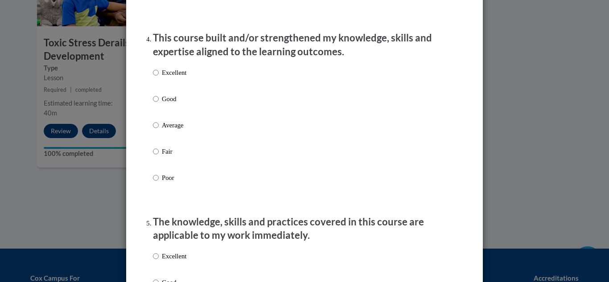
click at [155, 87] on label "Excellent" at bounding box center [169, 80] width 33 height 24
click at [155, 78] on input "Excellent" at bounding box center [156, 73] width 6 height 10
radio input "true"
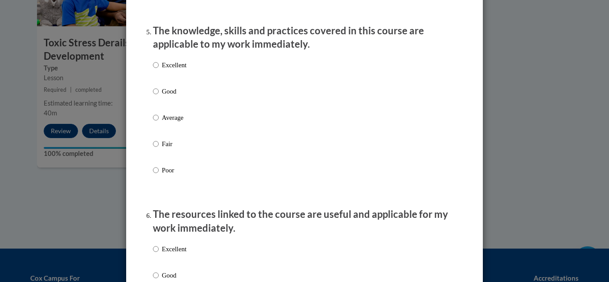
scroll to position [812, 0]
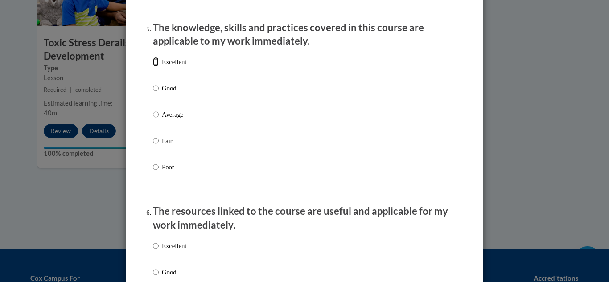
click at [156, 67] on input "Excellent" at bounding box center [156, 62] width 6 height 10
radio input "true"
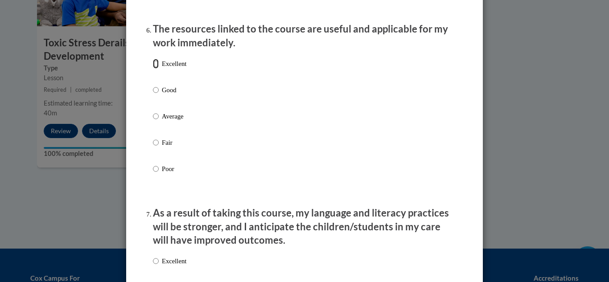
click at [156, 69] on input "Excellent" at bounding box center [156, 64] width 6 height 10
radio input "true"
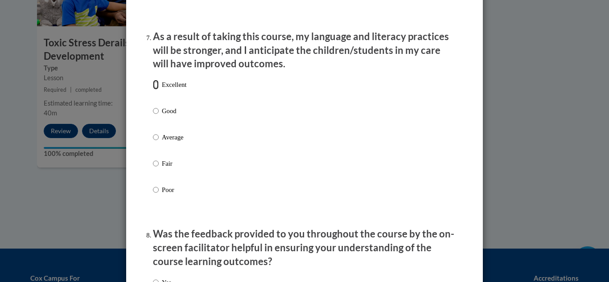
click at [156, 90] on input "Excellent" at bounding box center [156, 85] width 6 height 10
radio input "true"
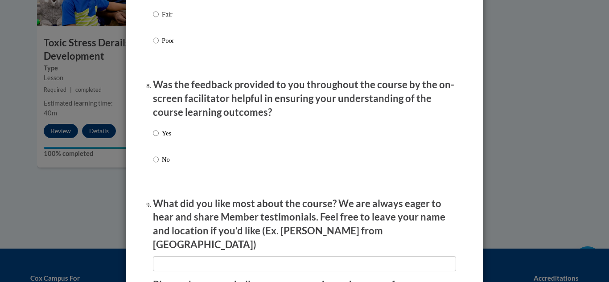
scroll to position [1322, 0]
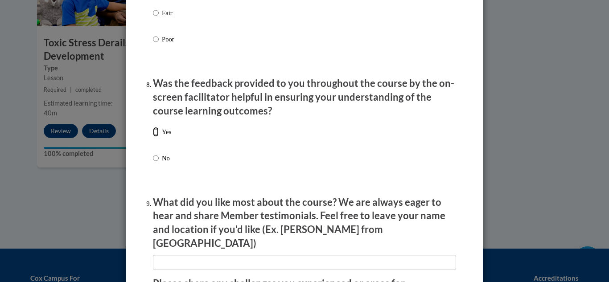
click at [156, 137] on input "Yes" at bounding box center [156, 132] width 6 height 10
radio input "true"
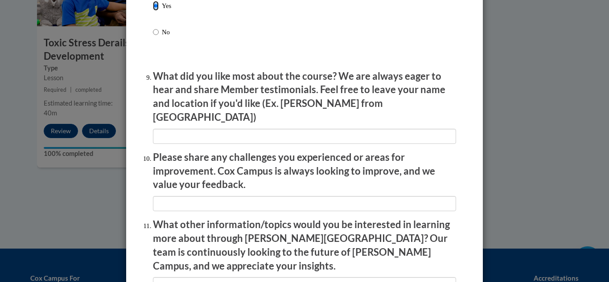
scroll to position [1570, 0]
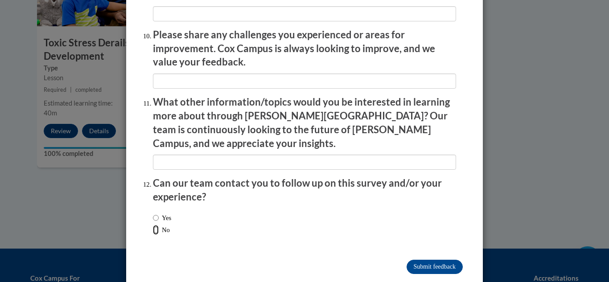
click at [157, 225] on input "No" at bounding box center [156, 230] width 6 height 10
radio input "true"
click at [429, 260] on input "Submit feedback" at bounding box center [435, 267] width 56 height 14
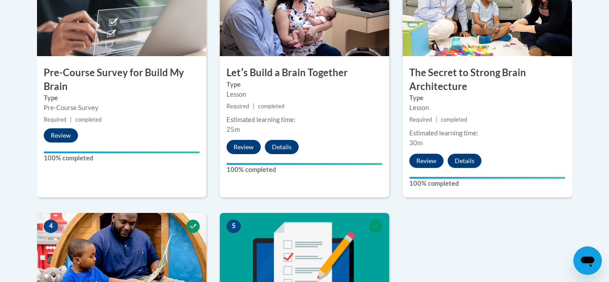
scroll to position [344, 0]
